Goal: Navigation & Orientation: Find specific page/section

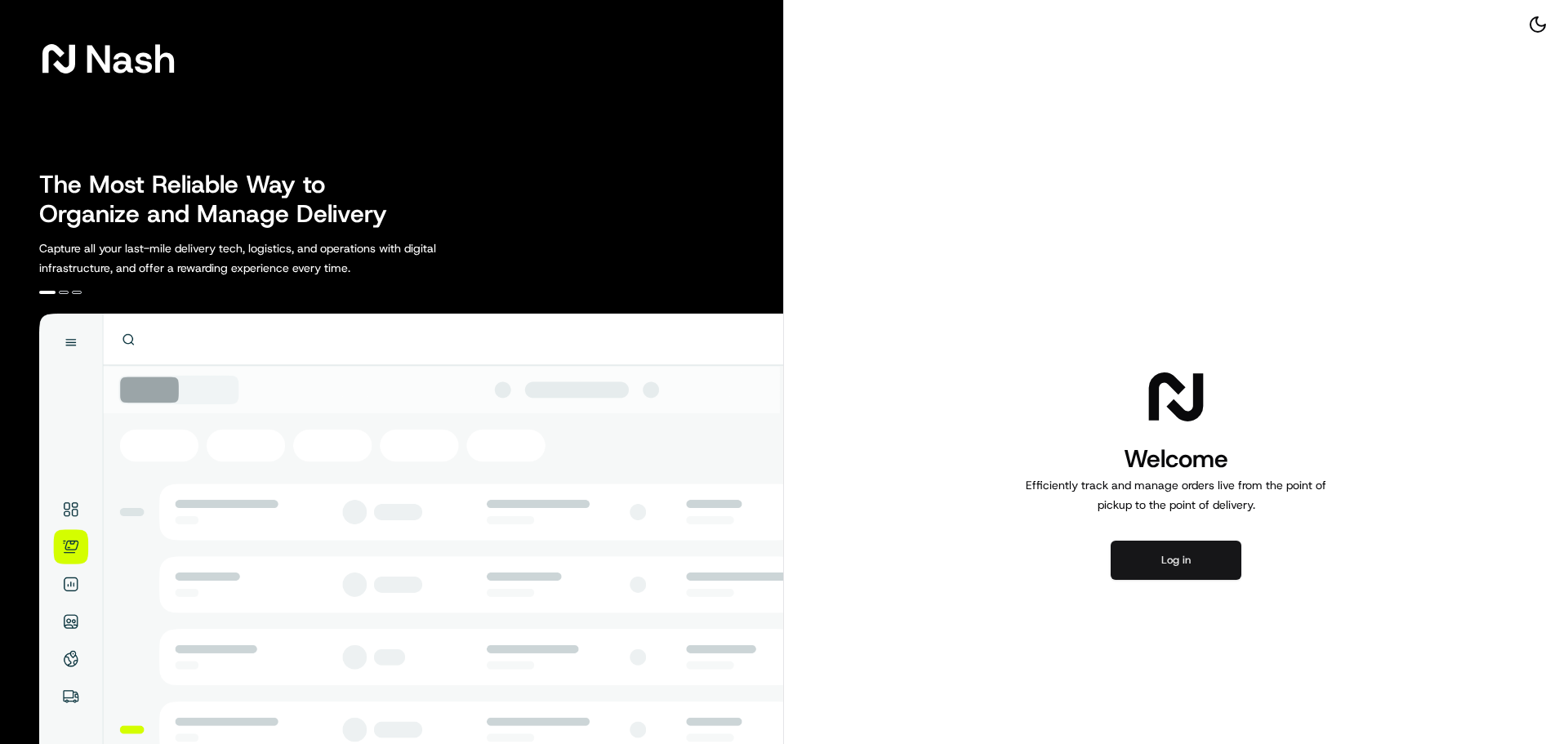
click at [1169, 561] on button "Log in" at bounding box center [1175, 560] width 131 height 39
